Goal: Task Accomplishment & Management: Use online tool/utility

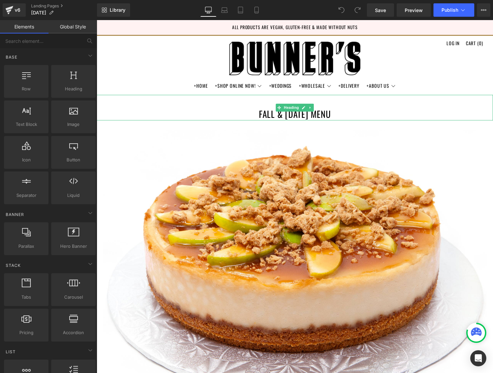
drag, startPoint x: 324, startPoint y: 117, endPoint x: 288, endPoint y: 118, distance: 35.2
click at [324, 117] on h1 "FALL & [DATE] MENU" at bounding box center [299, 109] width 405 height 26
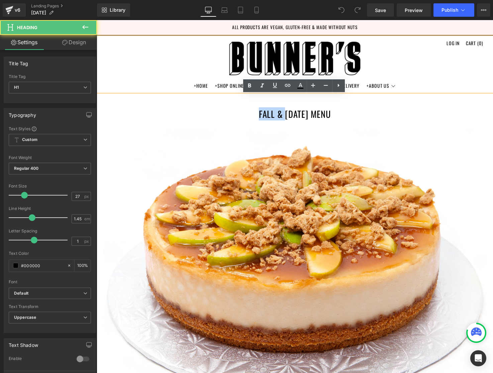
drag, startPoint x: 275, startPoint y: 116, endPoint x: 233, endPoint y: 114, distance: 42.2
click at [233, 114] on h1 "FALL & [DATE] MENU" at bounding box center [299, 109] width 405 height 26
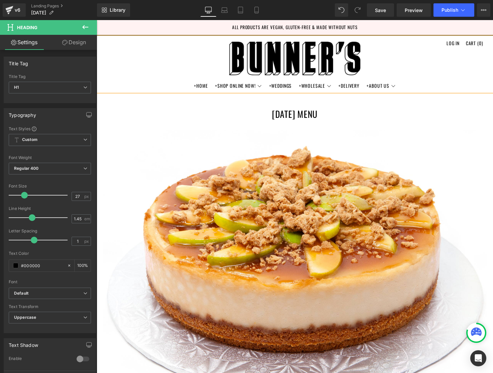
click at [313, 114] on h1 "[DATE] MENU" at bounding box center [299, 109] width 405 height 26
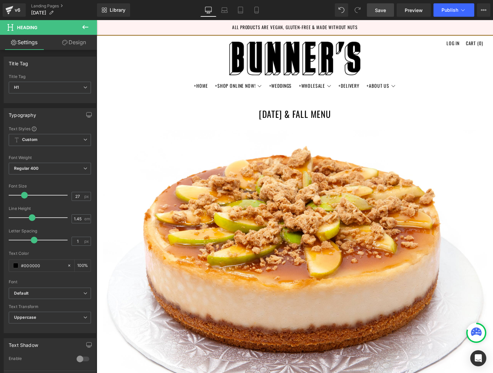
click at [379, 13] on span "Save" at bounding box center [380, 10] width 11 height 7
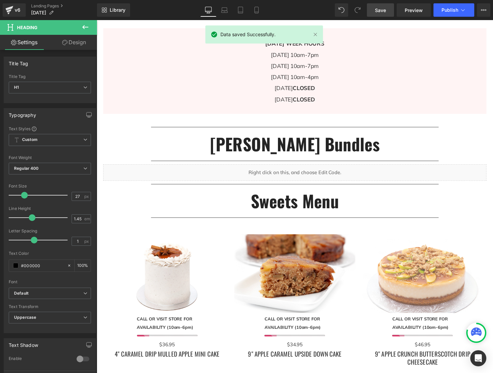
scroll to position [503, 0]
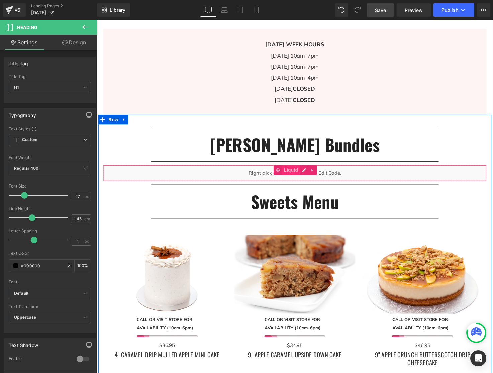
click at [296, 172] on span "Liquid" at bounding box center [295, 173] width 18 height 10
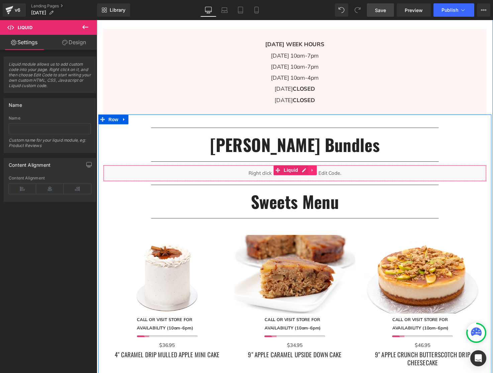
click at [317, 172] on icon at bounding box center [317, 173] width 5 height 5
click at [320, 172] on icon at bounding box center [321, 173] width 5 height 5
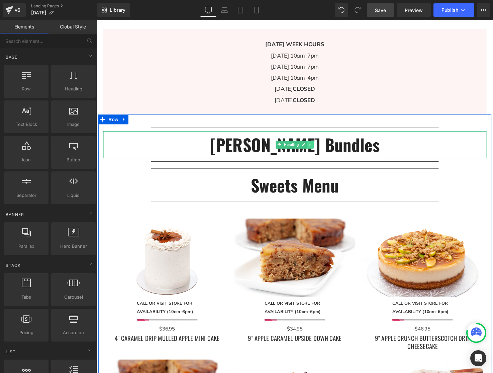
click at [314, 147] on icon at bounding box center [314, 147] width 1 height 2
click at [319, 147] on icon at bounding box center [319, 147] width 4 height 4
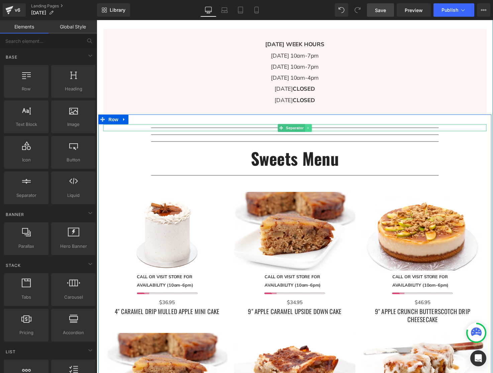
click at [313, 129] on icon at bounding box center [313, 130] width 4 height 4
click at [319, 129] on link at bounding box center [316, 130] width 7 height 8
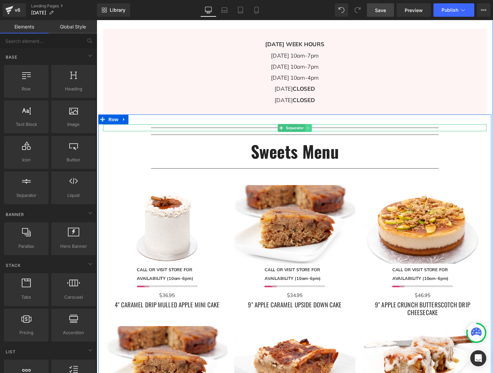
click at [314, 129] on icon at bounding box center [313, 130] width 4 height 4
click at [316, 129] on icon at bounding box center [317, 130] width 4 height 4
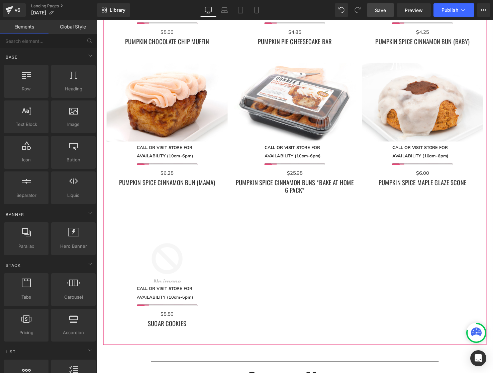
scroll to position [1224, 0]
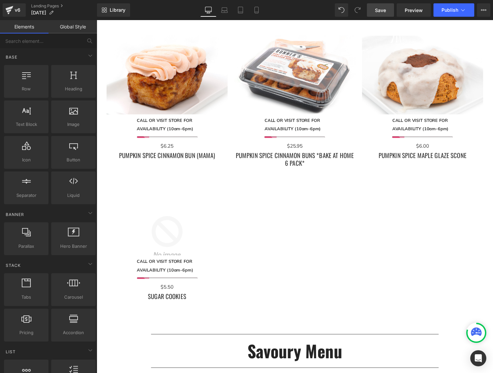
drag, startPoint x: 387, startPoint y: 8, endPoint x: 282, endPoint y: 222, distance: 238.1
click at [387, 8] on link "Save" at bounding box center [380, 9] width 27 height 13
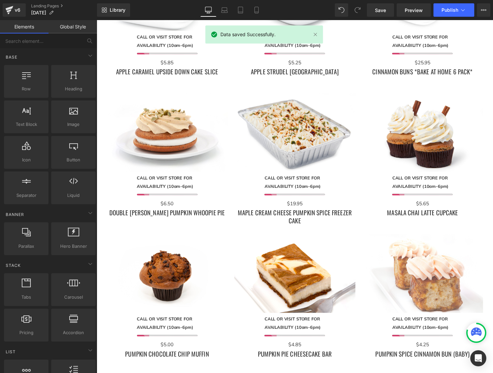
scroll to position [885, 0]
